Goal: Task Accomplishment & Management: Use online tool/utility

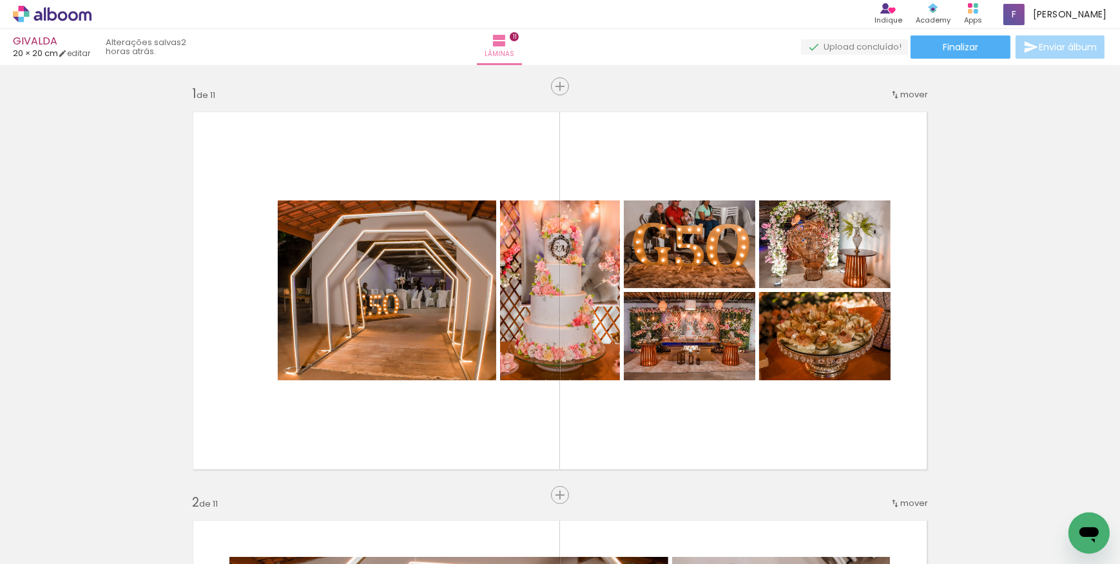
scroll to position [0, 1781]
